Goal: Task Accomplishment & Management: Manage account settings

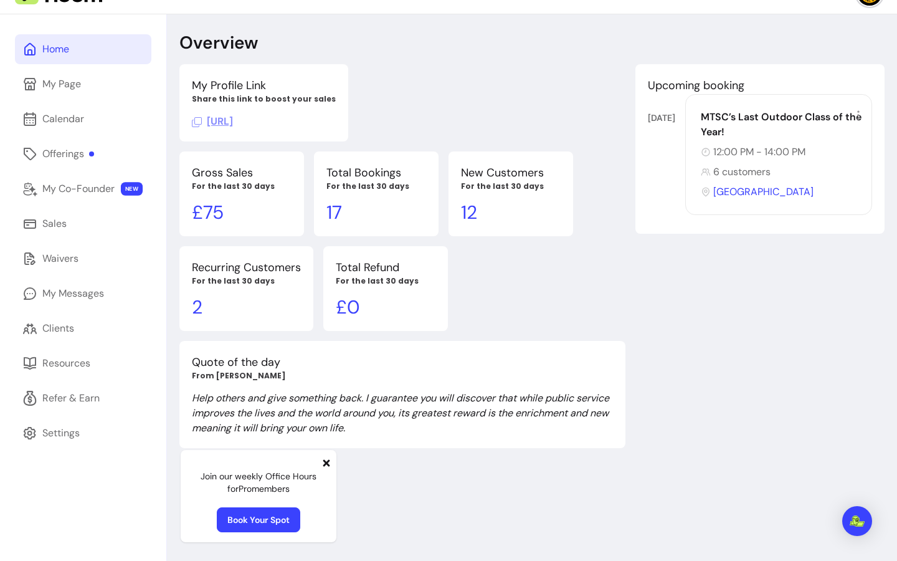
scroll to position [42, 0]
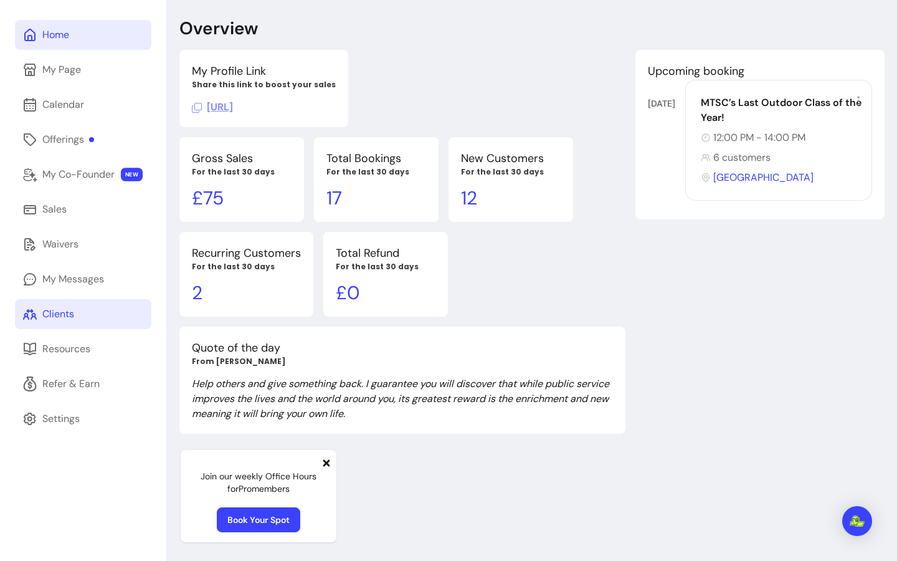
click at [87, 316] on link "Clients" at bounding box center [83, 314] width 136 height 30
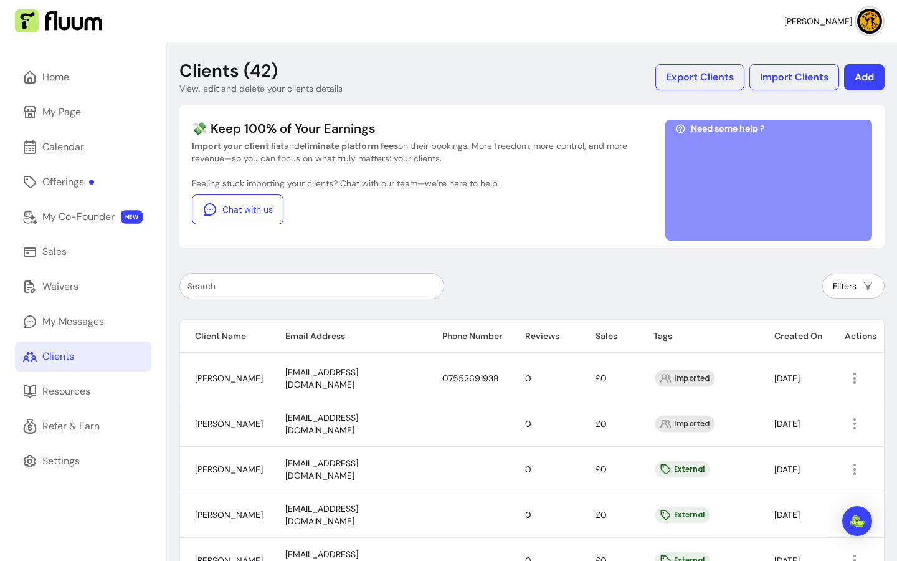
scroll to position [100, 0]
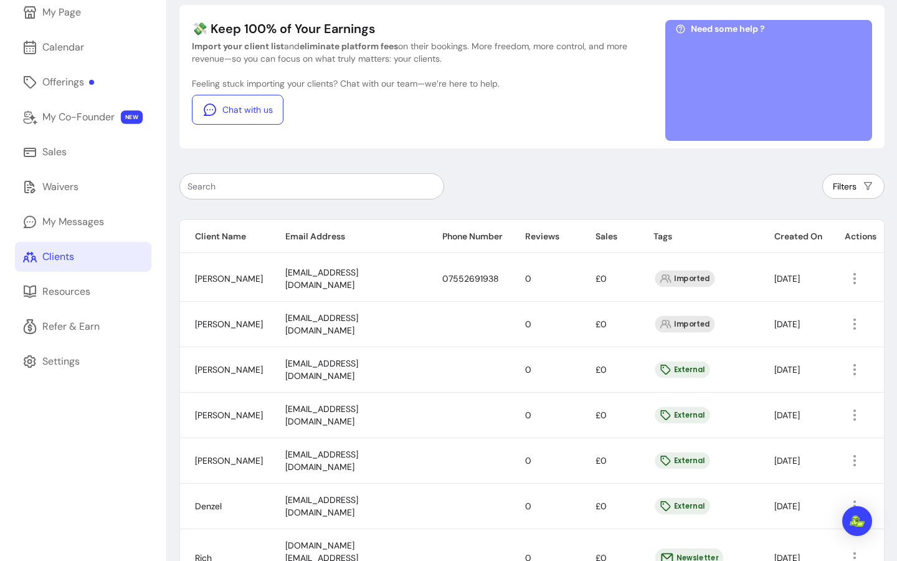
drag, startPoint x: 203, startPoint y: 273, endPoint x: 240, endPoint y: 288, distance: 39.7
click at [241, 288] on td "[PERSON_NAME]" at bounding box center [225, 278] width 90 height 45
click at [848, 281] on icon "button" at bounding box center [855, 278] width 15 height 15
click at [787, 312] on span "Amend" at bounding box center [799, 307] width 91 height 12
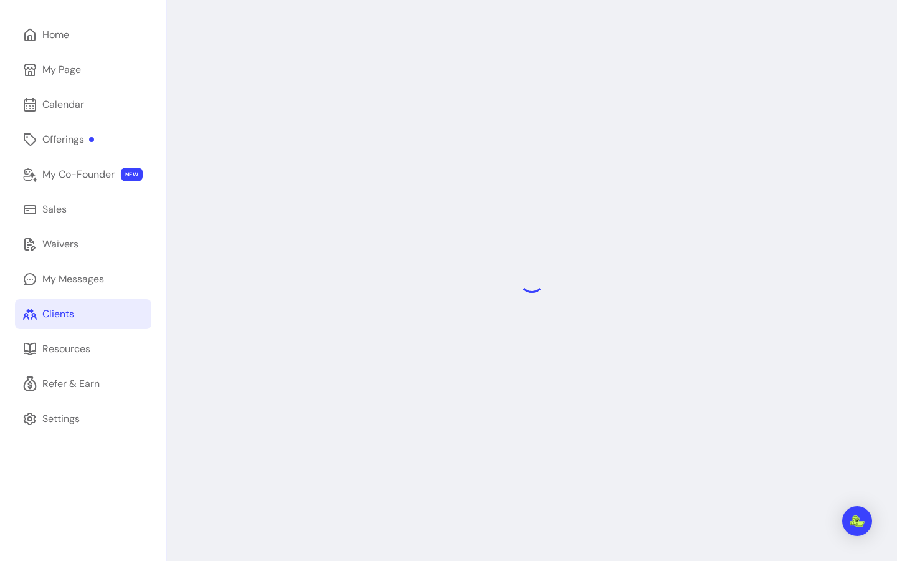
scroll to position [42, 0]
select select "******"
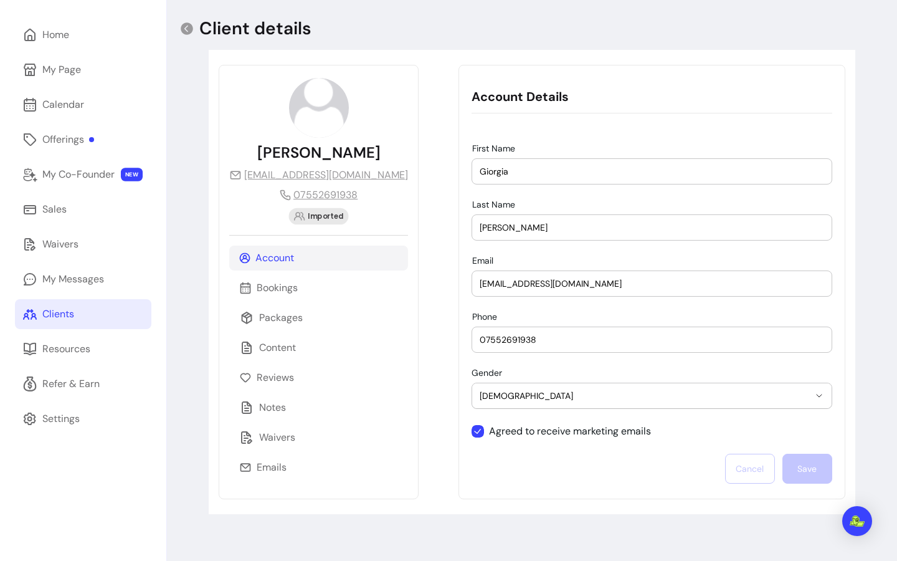
drag, startPoint x: 499, startPoint y: 173, endPoint x: 454, endPoint y: 173, distance: 44.3
click at [472, 173] on div "First Name Giorgia" at bounding box center [652, 171] width 360 height 25
drag, startPoint x: 517, startPoint y: 227, endPoint x: 438, endPoint y: 231, distance: 78.6
click at [459, 231] on div "**********" at bounding box center [652, 282] width 387 height 434
click at [186, 31] on icon at bounding box center [187, 28] width 12 height 12
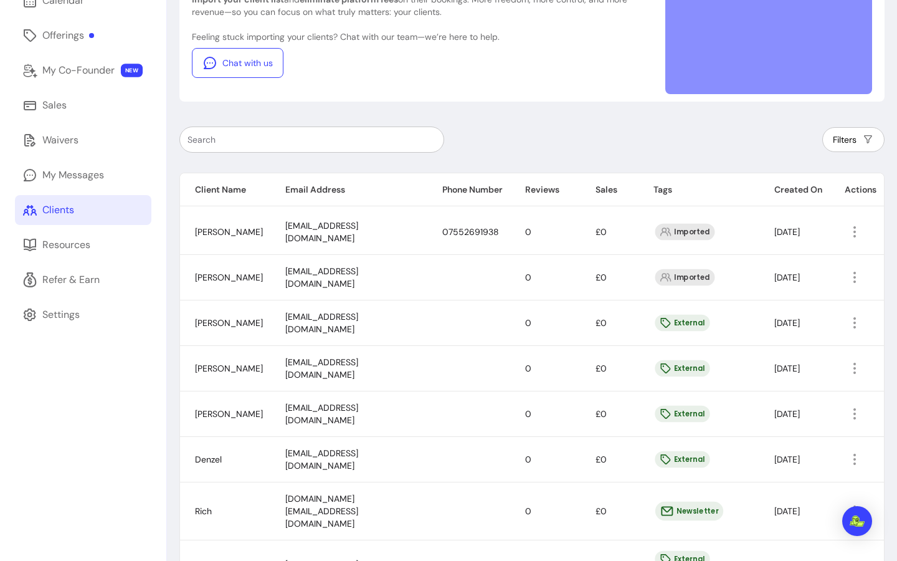
scroll to position [147, 0]
click at [848, 280] on icon "button" at bounding box center [855, 276] width 14 height 14
click at [771, 304] on span "Amend" at bounding box center [799, 305] width 91 height 12
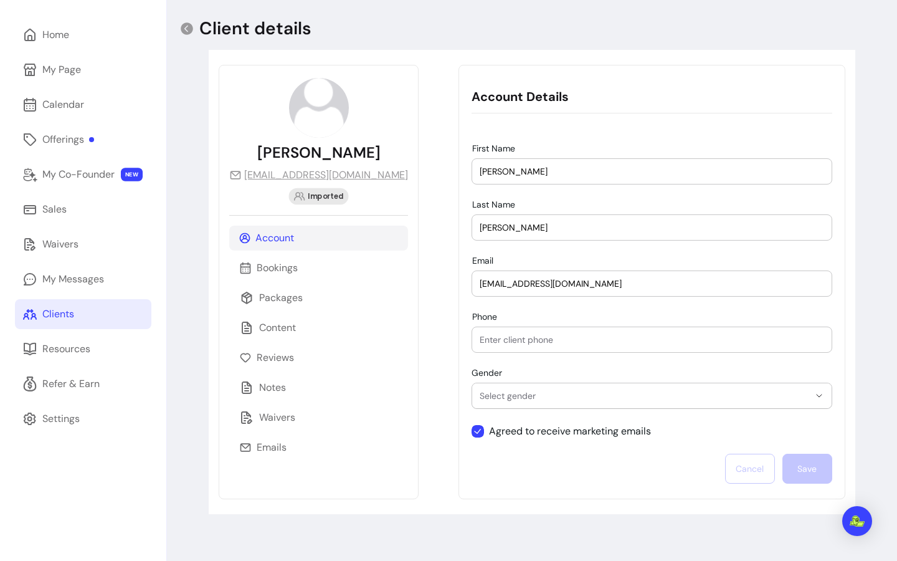
drag, startPoint x: 528, startPoint y: 181, endPoint x: 447, endPoint y: 172, distance: 81.5
click at [480, 172] on div "[PERSON_NAME]" at bounding box center [652, 171] width 345 height 25
drag, startPoint x: 469, startPoint y: 170, endPoint x: 423, endPoint y: 169, distance: 45.5
click at [459, 169] on div "**********" at bounding box center [652, 282] width 387 height 434
drag, startPoint x: 502, startPoint y: 225, endPoint x: 419, endPoint y: 225, distance: 83.5
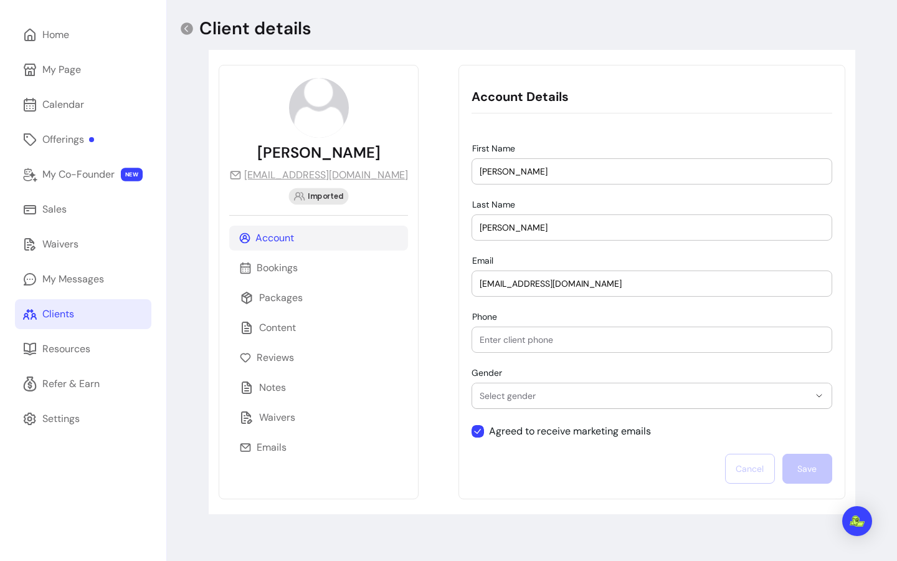
click at [419, 225] on div "**********" at bounding box center [532, 282] width 647 height 464
drag, startPoint x: 577, startPoint y: 287, endPoint x: 418, endPoint y: 270, distance: 160.4
click at [418, 270] on div "**********" at bounding box center [532, 282] width 647 height 464
click at [189, 30] on icon at bounding box center [187, 28] width 12 height 12
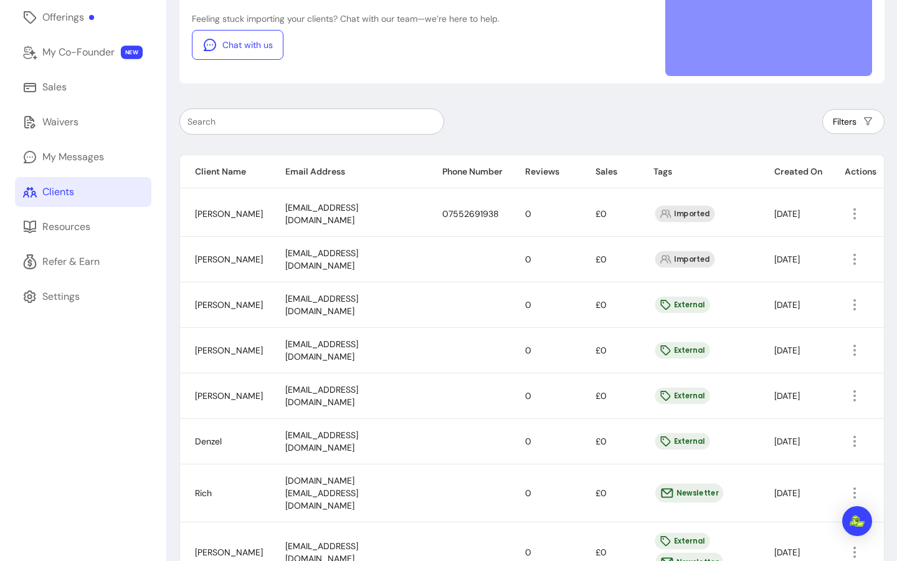
scroll to position [208, 0]
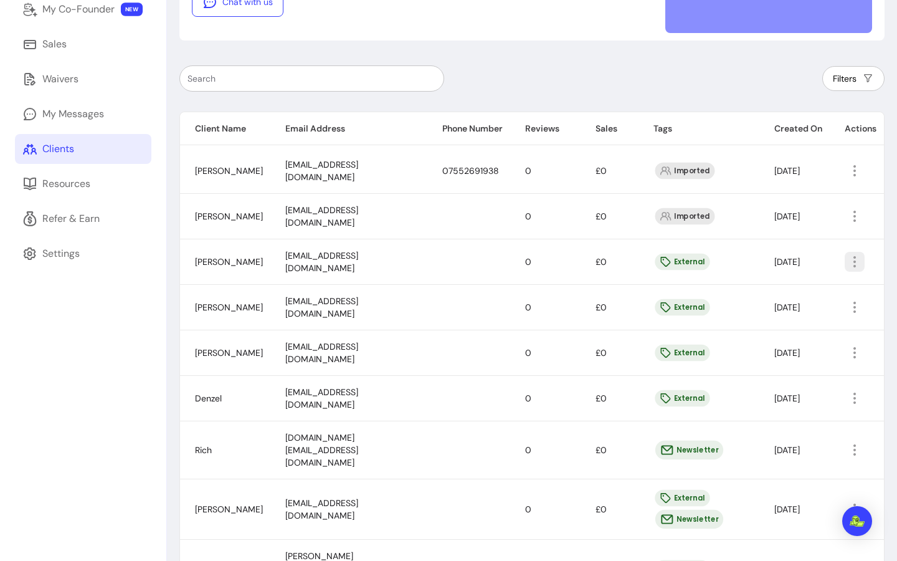
click at [807, 286] on span "Amend" at bounding box center [799, 290] width 91 height 12
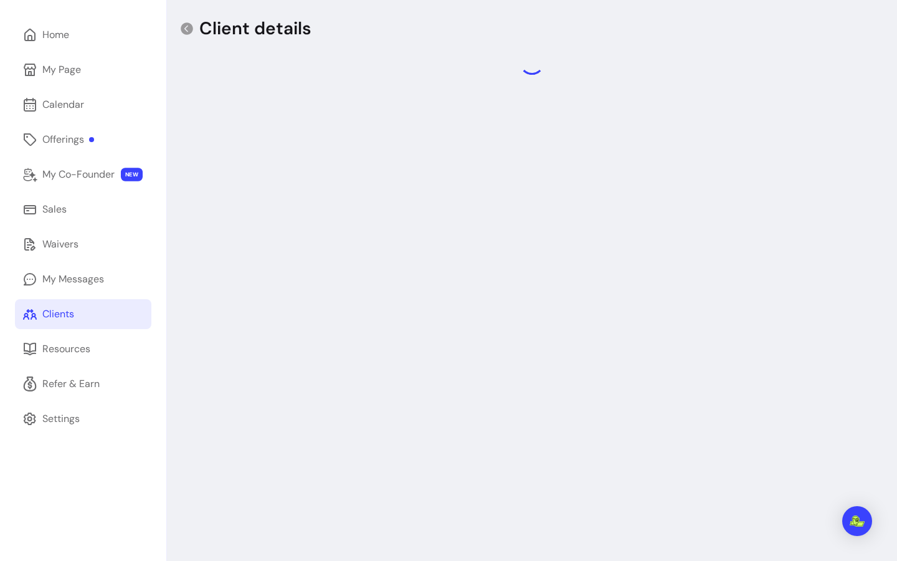
scroll to position [42, 0]
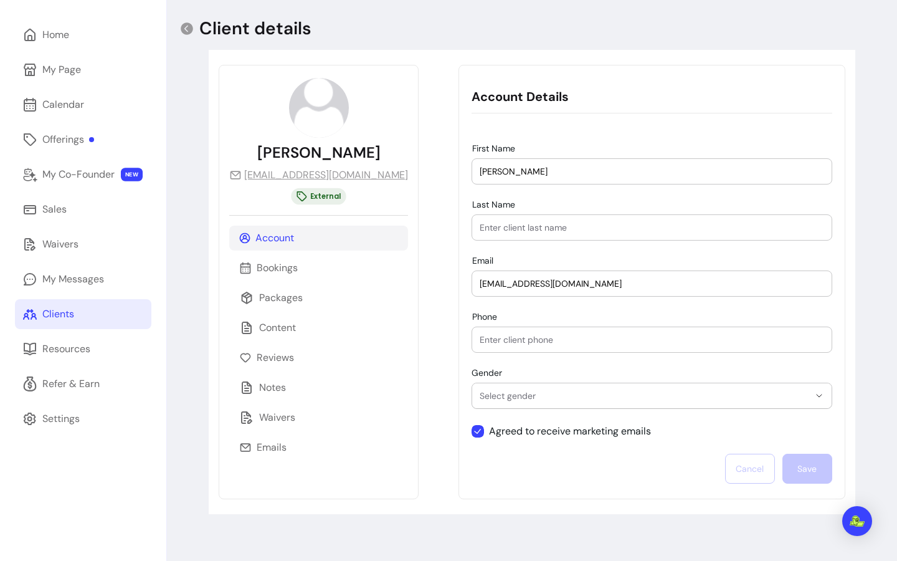
drag, startPoint x: 451, startPoint y: 178, endPoint x: 420, endPoint y: 175, distance: 31.3
click at [472, 175] on div "First Name [PERSON_NAME]" at bounding box center [652, 171] width 360 height 25
drag, startPoint x: 472, startPoint y: 173, endPoint x: 423, endPoint y: 169, distance: 48.8
click at [472, 169] on div "First Name [PERSON_NAME]" at bounding box center [652, 171] width 360 height 25
drag, startPoint x: 444, startPoint y: 282, endPoint x: 401, endPoint y: 282, distance: 43.0
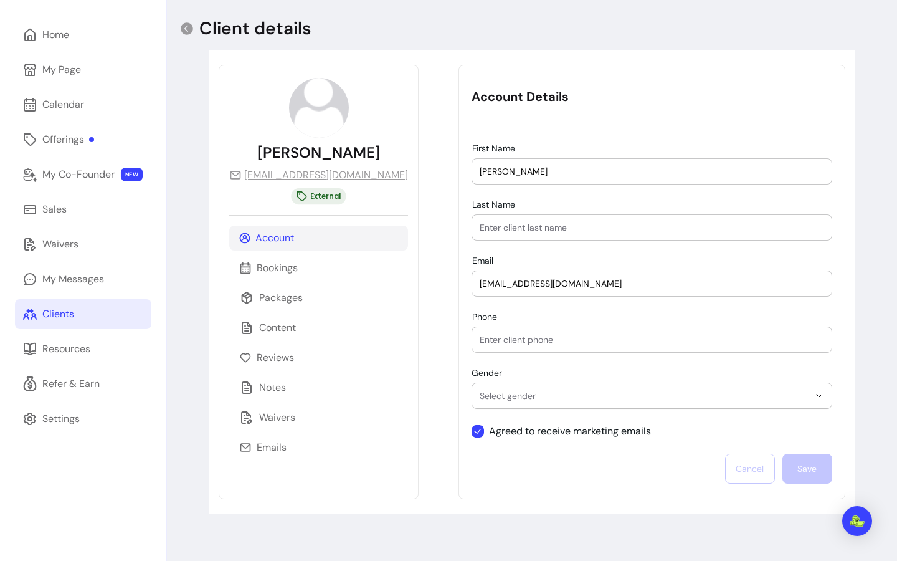
click at [401, 282] on div "**********" at bounding box center [532, 282] width 647 height 464
click at [179, 26] on icon at bounding box center [186, 28] width 15 height 15
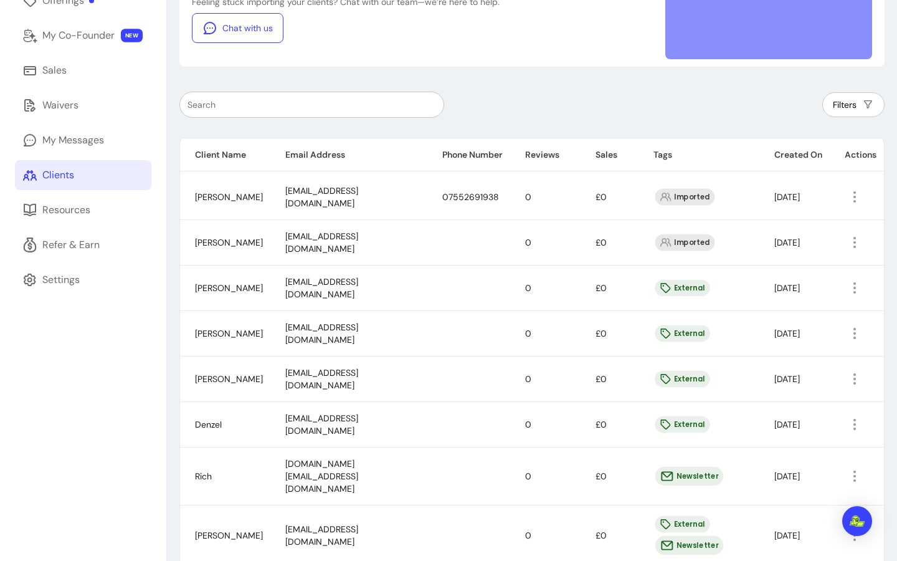
scroll to position [183, 0]
click at [848, 330] on icon "button" at bounding box center [855, 332] width 14 height 14
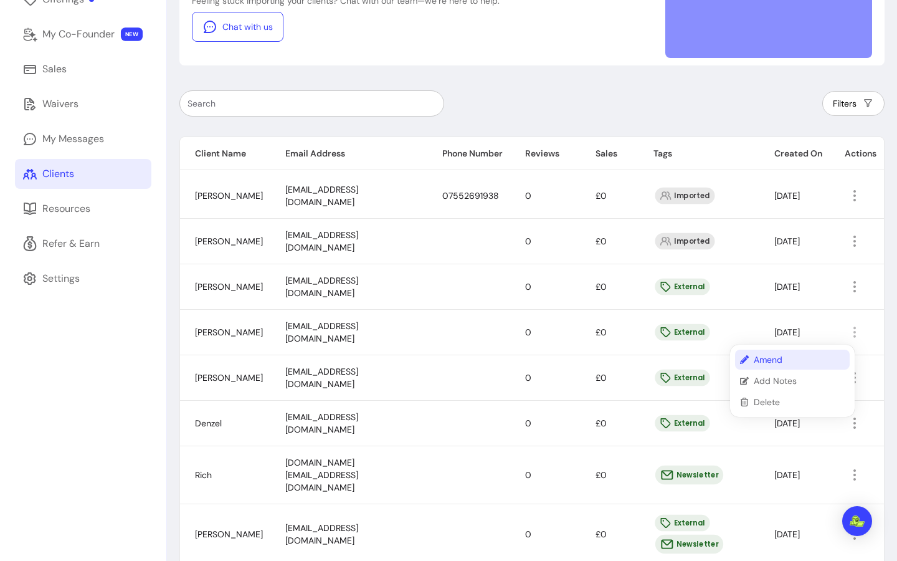
click at [744, 356] on icon at bounding box center [744, 359] width 9 height 9
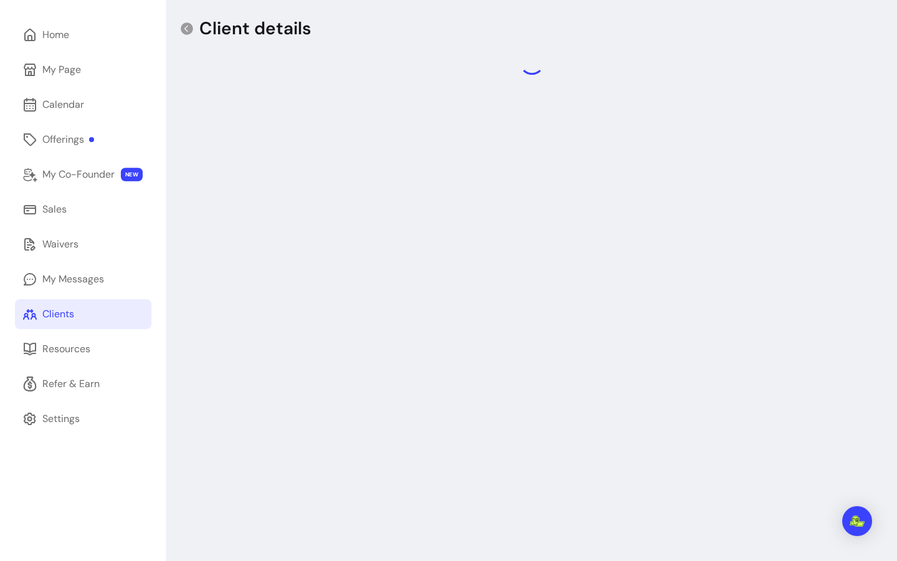
scroll to position [42, 0]
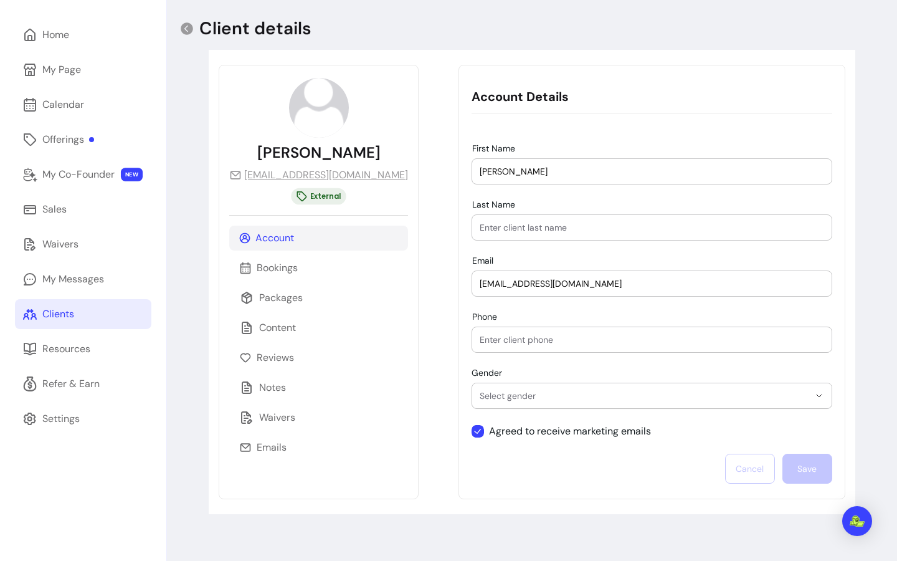
drag, startPoint x: 492, startPoint y: 180, endPoint x: 444, endPoint y: 168, distance: 49.0
click at [480, 168] on div "[PERSON_NAME]" at bounding box center [652, 171] width 345 height 25
drag, startPoint x: 492, startPoint y: 172, endPoint x: 409, endPoint y: 171, distance: 82.3
click at [409, 171] on div "**********" at bounding box center [532, 282] width 647 height 464
drag, startPoint x: 557, startPoint y: 285, endPoint x: 414, endPoint y: 280, distance: 142.2
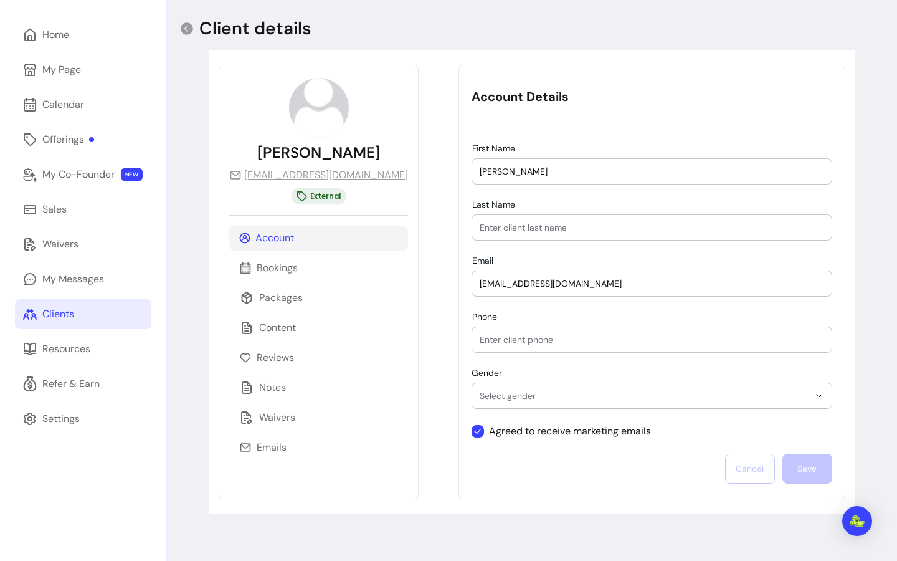
click at [414, 280] on div "**********" at bounding box center [532, 282] width 647 height 464
click at [190, 26] on icon at bounding box center [187, 28] width 12 height 12
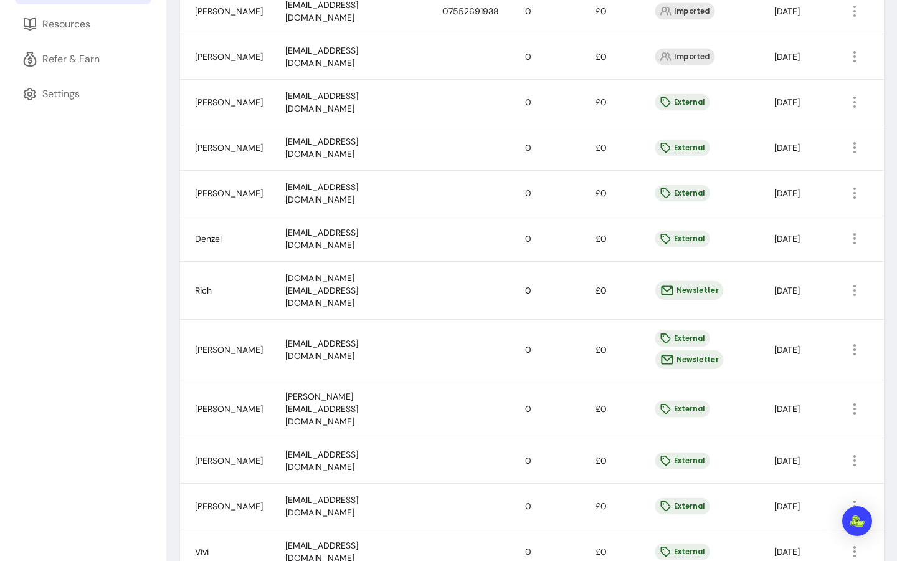
scroll to position [414, 0]
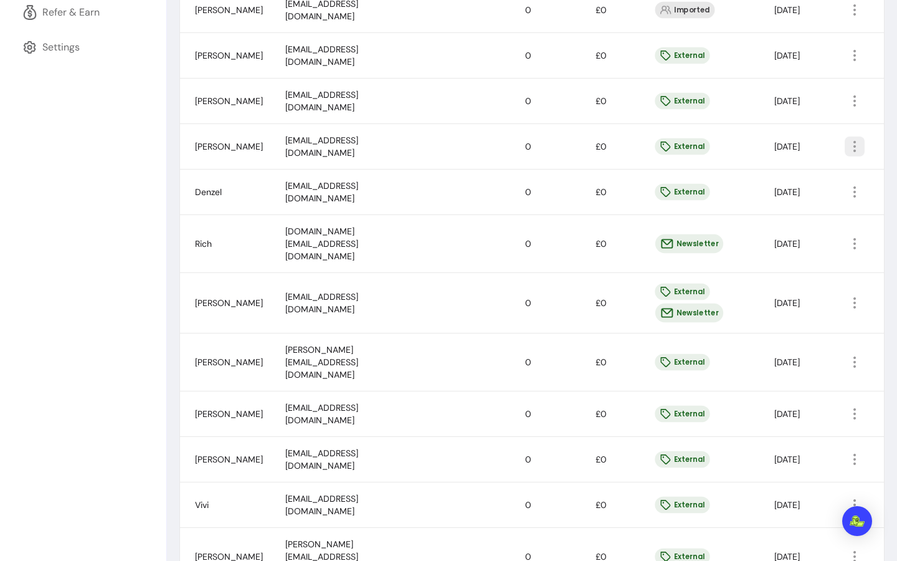
click at [848, 151] on icon "button" at bounding box center [855, 146] width 15 height 15
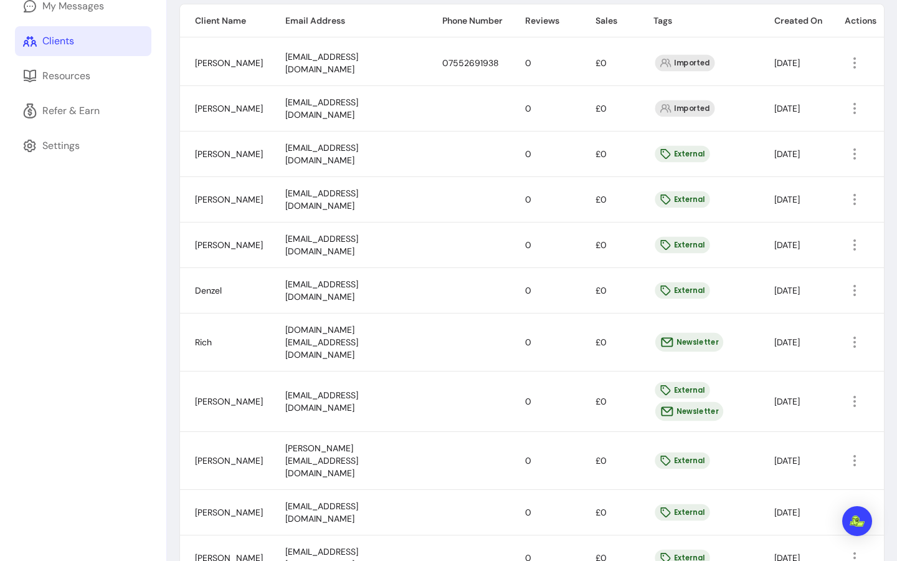
scroll to position [0, 0]
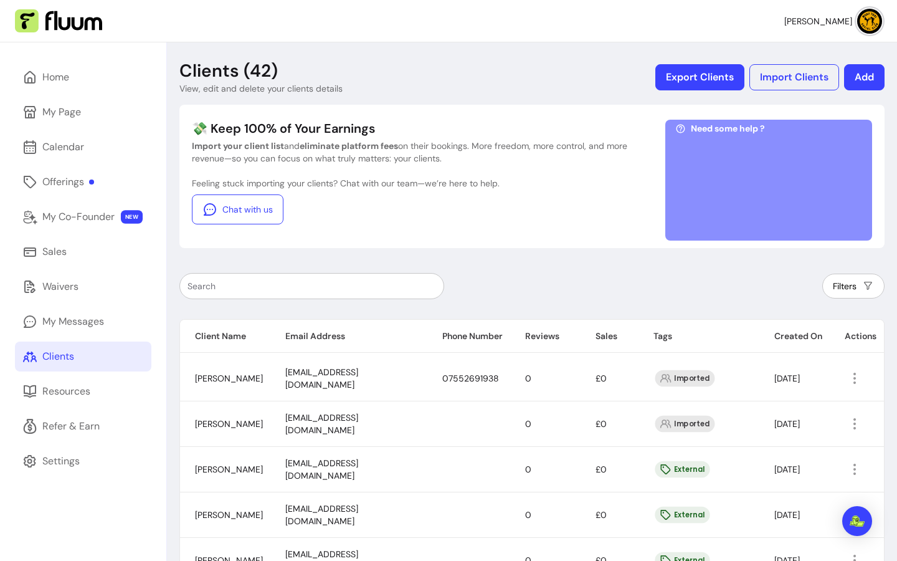
click at [690, 82] on button "Export Clients" at bounding box center [700, 77] width 89 height 26
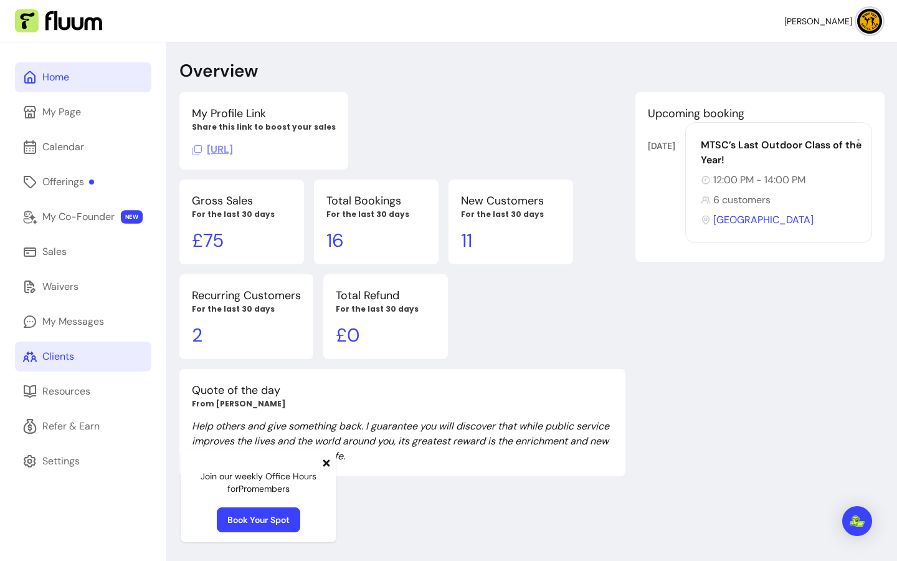
click at [115, 363] on link "Clients" at bounding box center [83, 357] width 136 height 30
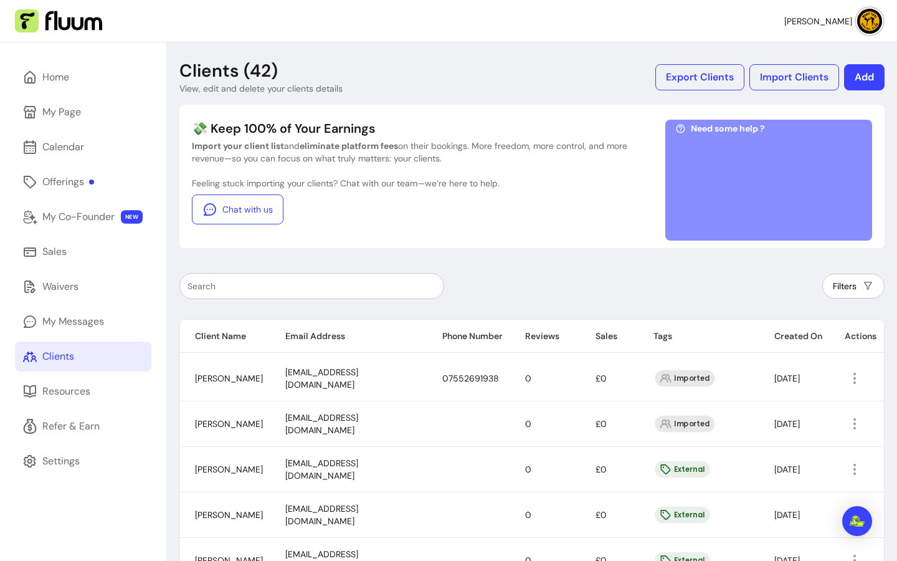
scroll to position [87, 0]
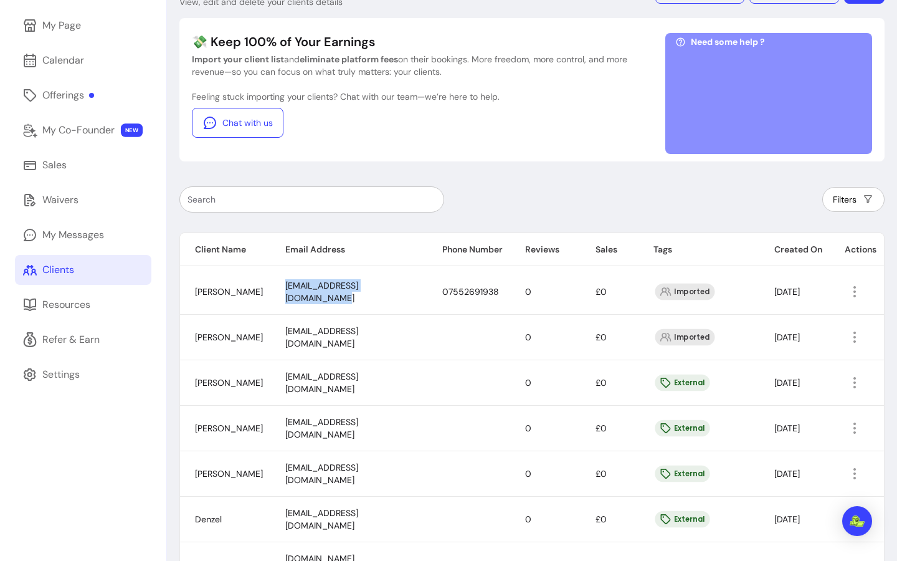
drag, startPoint x: 399, startPoint y: 292, endPoint x: 269, endPoint y: 293, distance: 129.6
click at [270, 293] on td "[EMAIL_ADDRESS][DOMAIN_NAME]" at bounding box center [348, 291] width 157 height 45
copy span "[EMAIL_ADDRESS][DOMAIN_NAME]"
drag, startPoint x: 224, startPoint y: 295, endPoint x: 197, endPoint y: 283, distance: 29.9
click at [197, 283] on td "[PERSON_NAME]" at bounding box center [225, 291] width 90 height 45
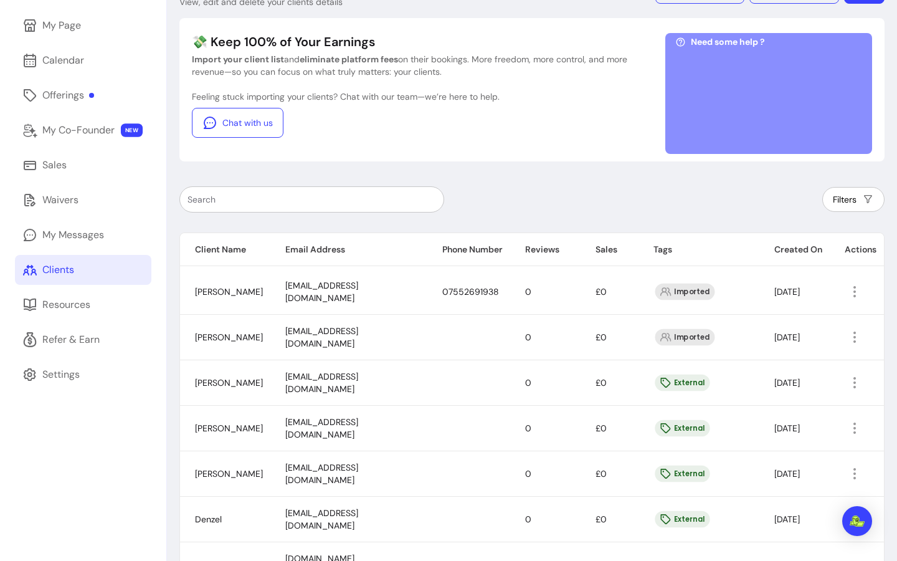
click at [224, 283] on td "[PERSON_NAME]" at bounding box center [225, 291] width 90 height 45
click at [223, 286] on td "[PERSON_NAME]" at bounding box center [225, 291] width 90 height 45
copy span "Giorgia"
drag, startPoint x: 245, startPoint y: 298, endPoint x: 237, endPoint y: 300, distance: 8.3
click at [237, 300] on td "[PERSON_NAME]" at bounding box center [225, 291] width 90 height 45
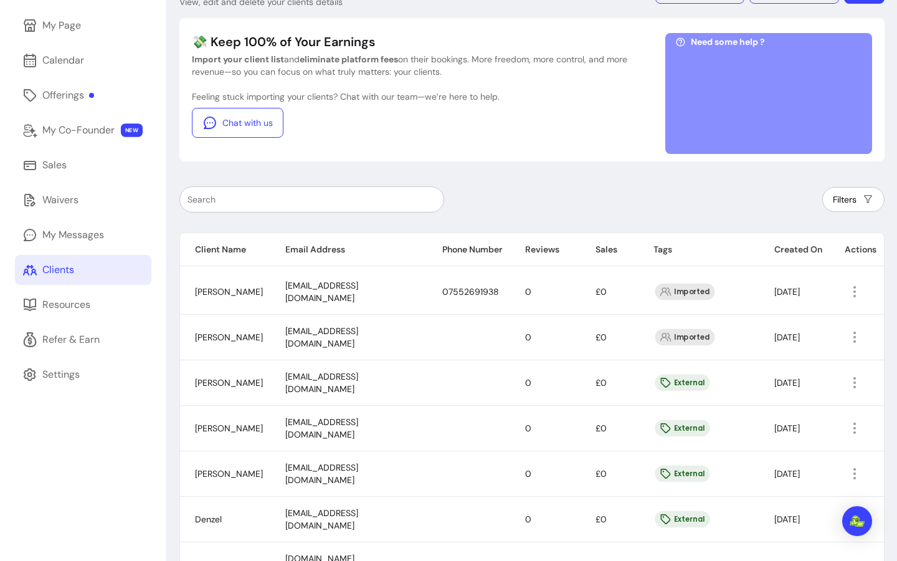
drag, startPoint x: 237, startPoint y: 299, endPoint x: 257, endPoint y: 301, distance: 20.0
click at [258, 301] on td "[PERSON_NAME]" at bounding box center [225, 291] width 90 height 45
click at [240, 300] on td "[PERSON_NAME]" at bounding box center [225, 291] width 90 height 45
drag, startPoint x: 231, startPoint y: 300, endPoint x: 243, endPoint y: 300, distance: 11.8
click at [243, 300] on td "[PERSON_NAME]" at bounding box center [225, 291] width 90 height 45
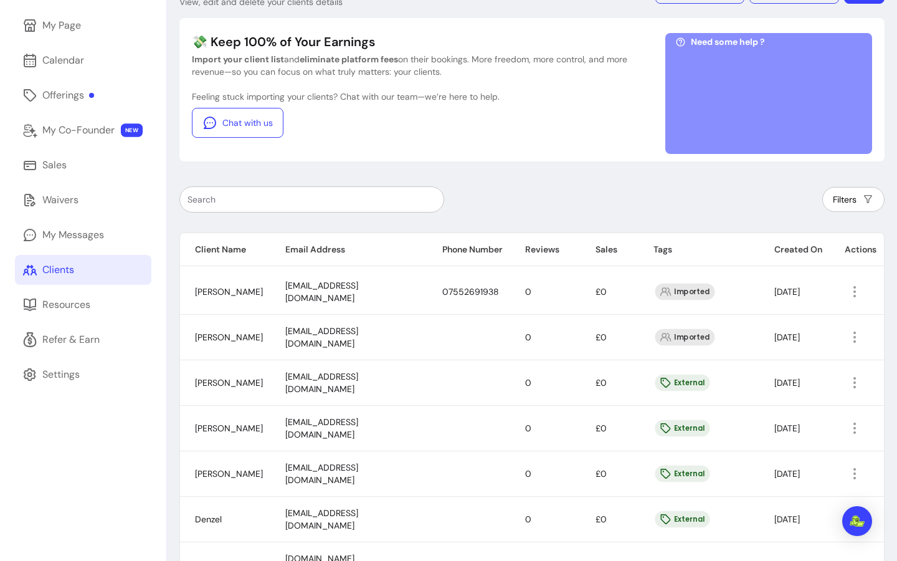
click at [229, 299] on td "[PERSON_NAME]" at bounding box center [225, 291] width 90 height 45
click at [484, 287] on td "07552691938" at bounding box center [469, 291] width 83 height 45
copy span "07552691938"
